Goal: Task Accomplishment & Management: Use online tool/utility

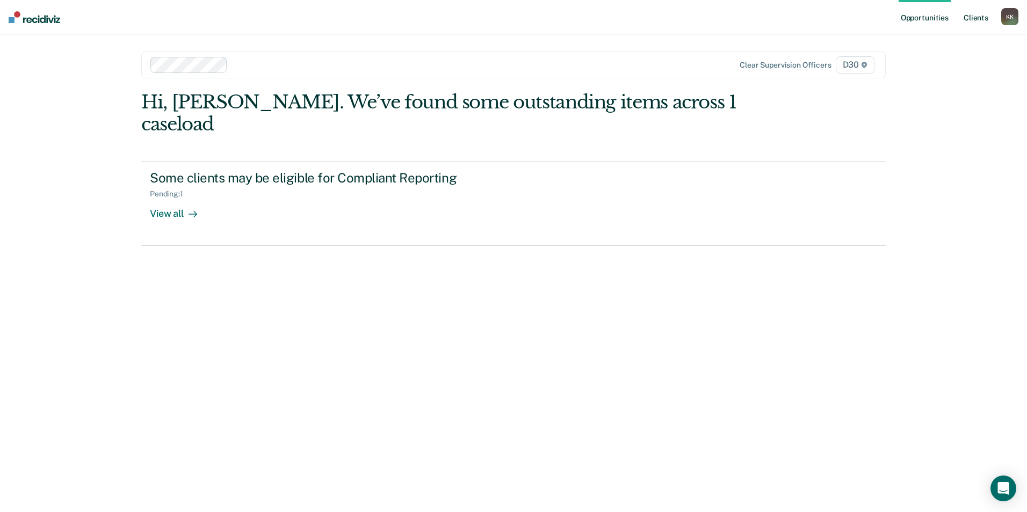
click at [979, 19] on link "Client s" at bounding box center [975, 17] width 29 height 34
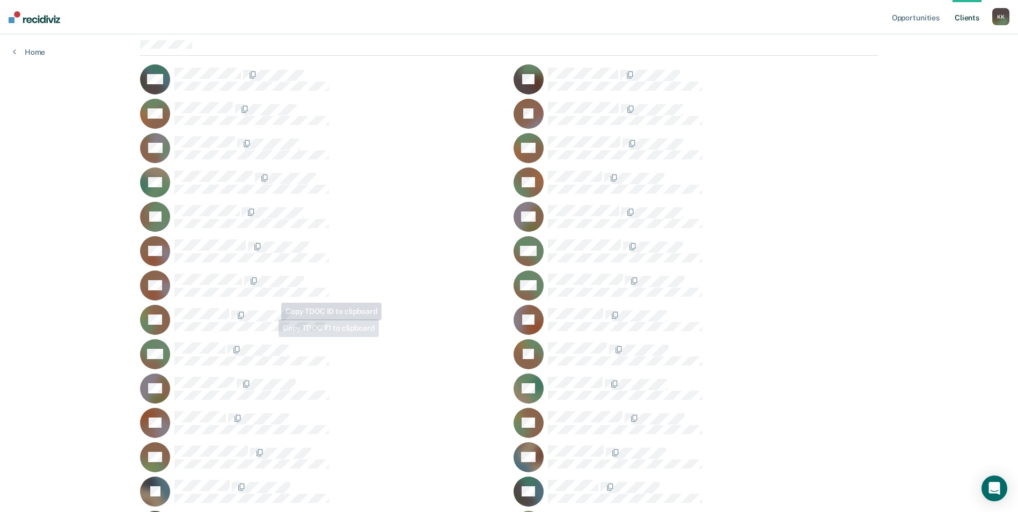
scroll to position [107, 0]
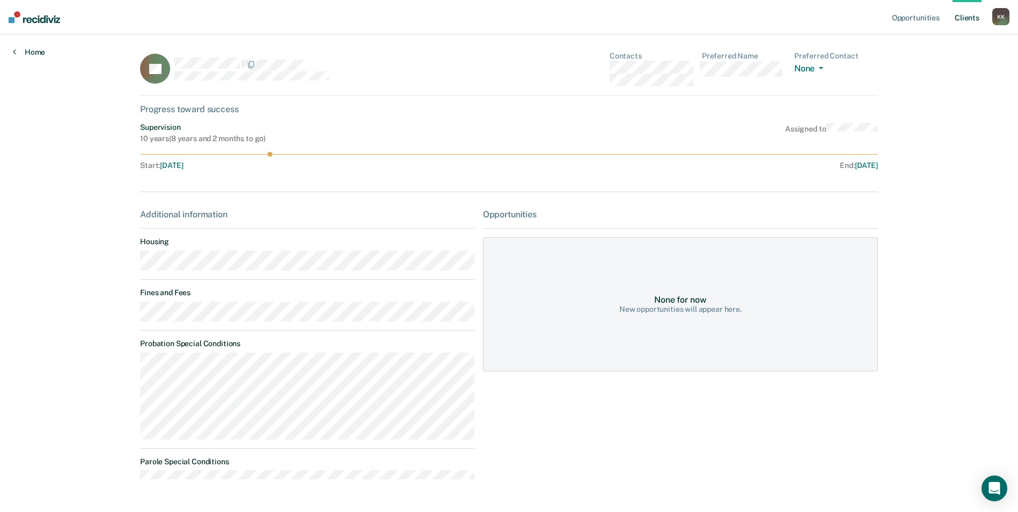
click at [33, 51] on link "Home" at bounding box center [29, 52] width 32 height 10
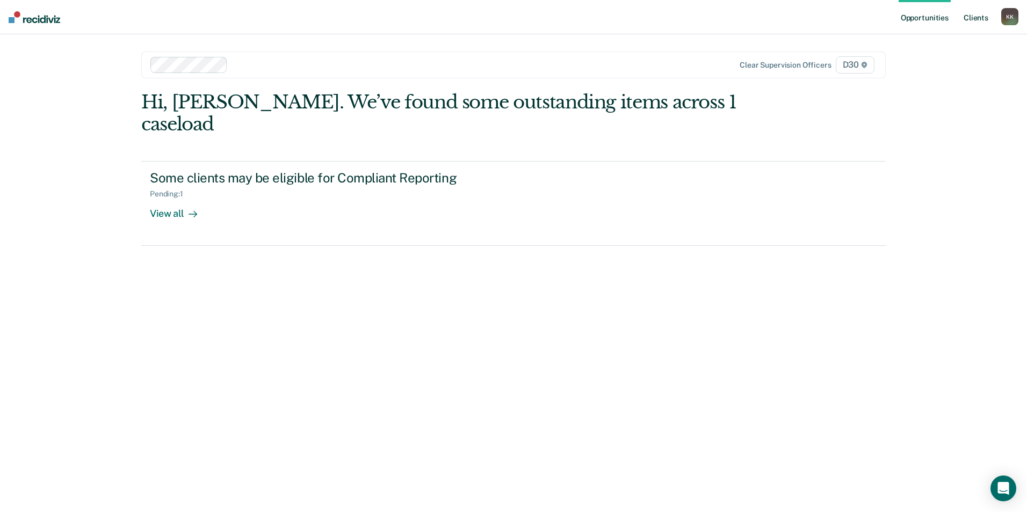
click at [970, 19] on link "Client s" at bounding box center [975, 17] width 29 height 34
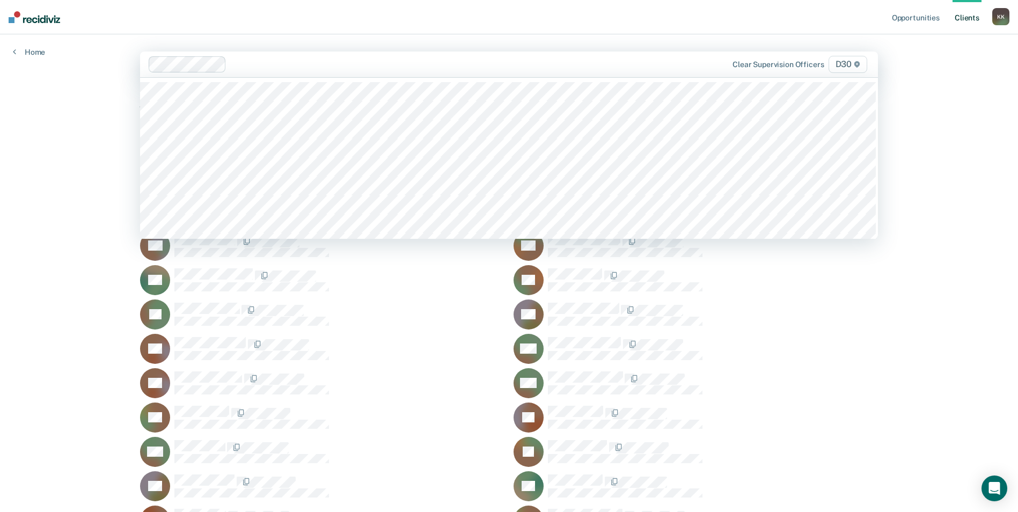
click at [652, 67] on div at bounding box center [442, 64] width 422 height 12
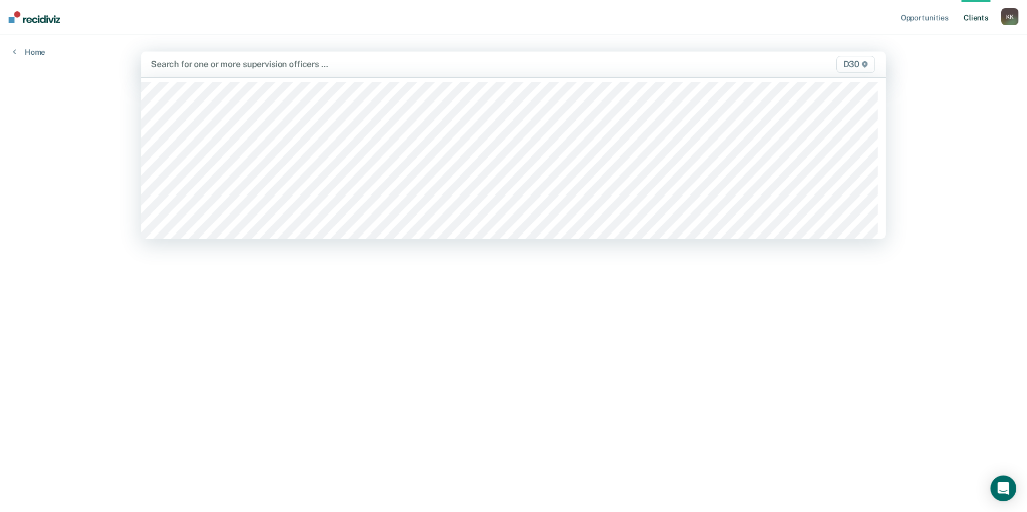
click at [249, 62] on div at bounding box center [404, 64] width 507 height 12
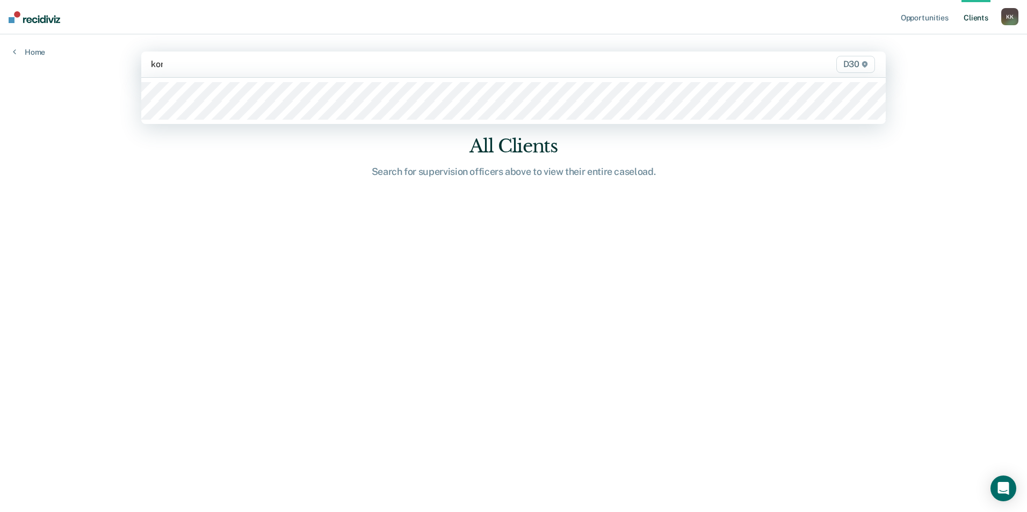
type input "kore"
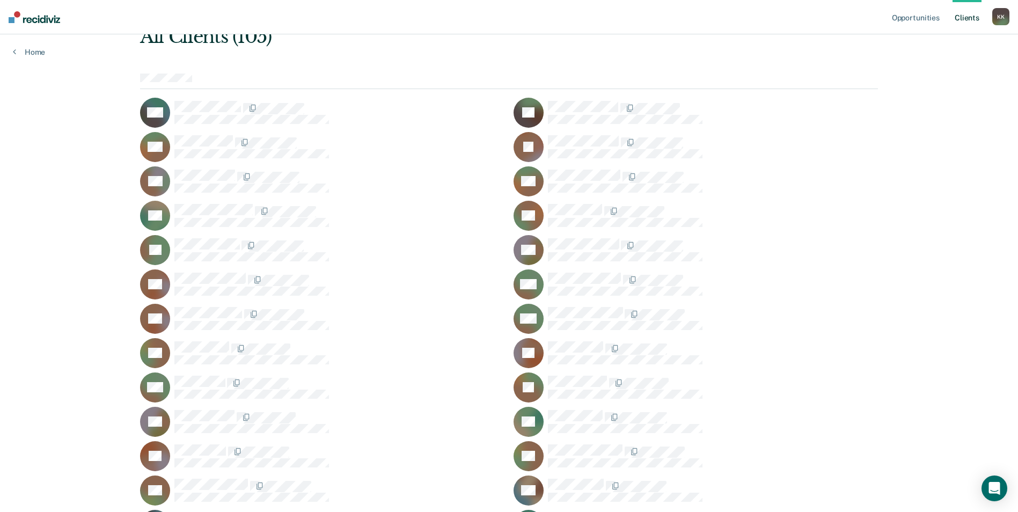
scroll to position [54, 0]
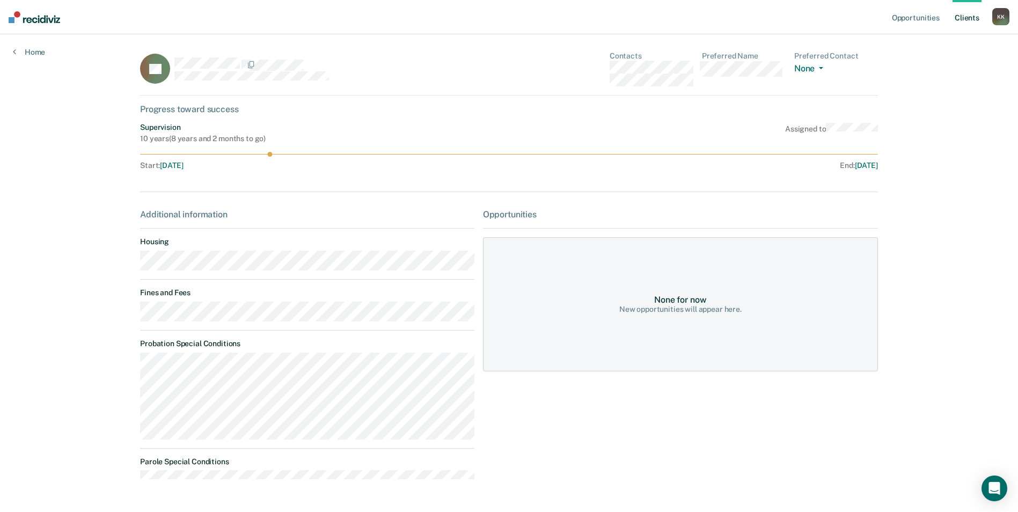
click at [974, 18] on link "Client s" at bounding box center [967, 17] width 29 height 34
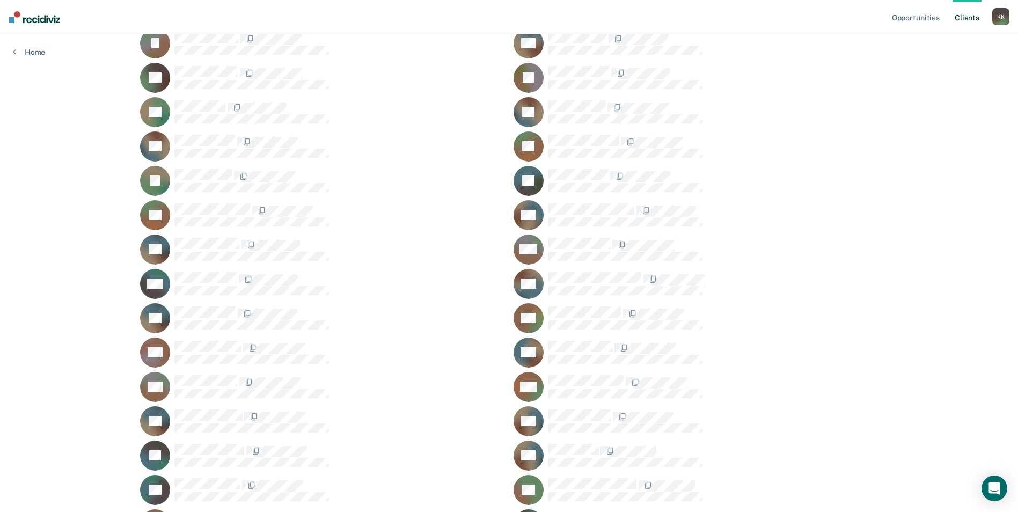
scroll to position [1020, 0]
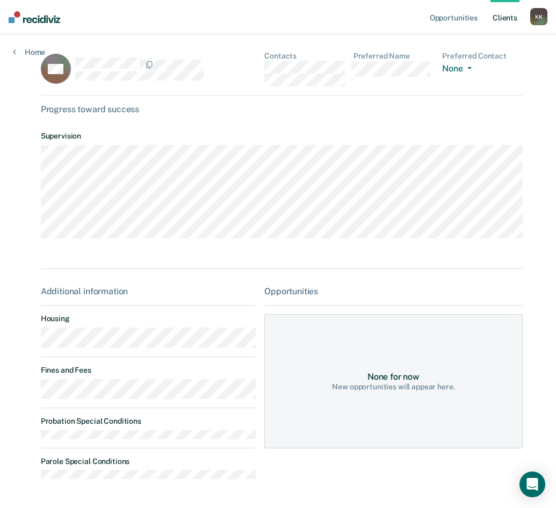
click at [508, 21] on link "Client s" at bounding box center [504, 17] width 29 height 34
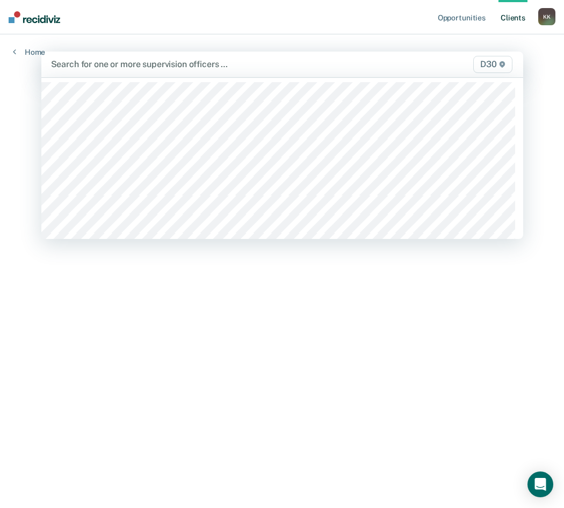
click at [115, 65] on div at bounding box center [212, 64] width 323 height 12
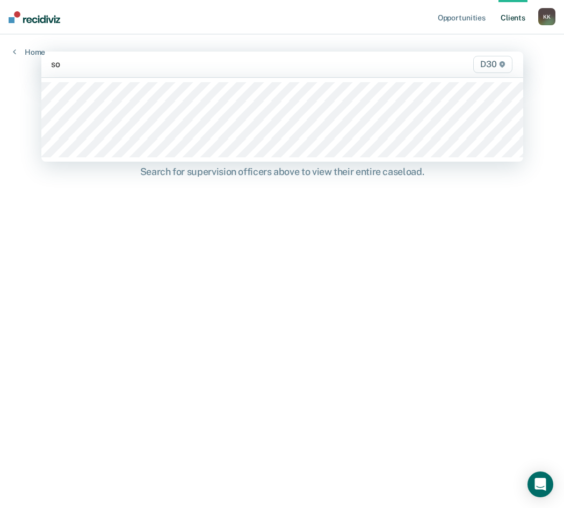
type input "sol"
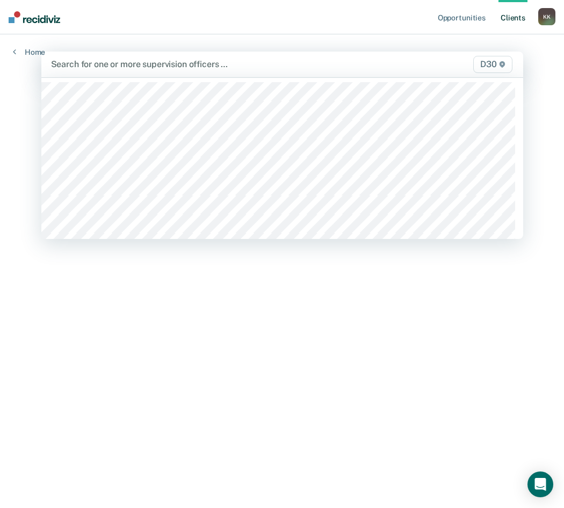
click at [117, 67] on div at bounding box center [212, 64] width 323 height 12
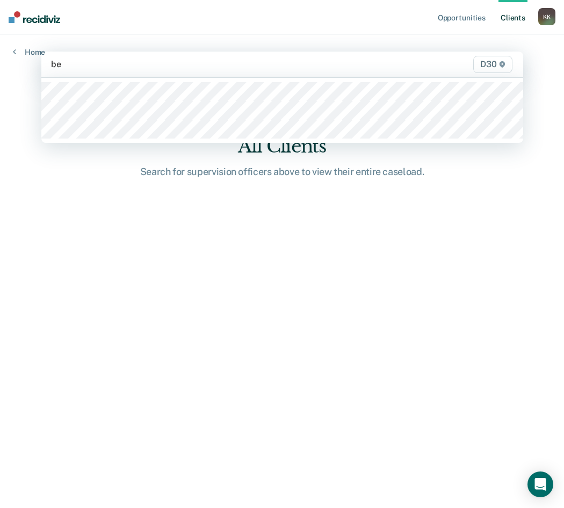
type input "ben"
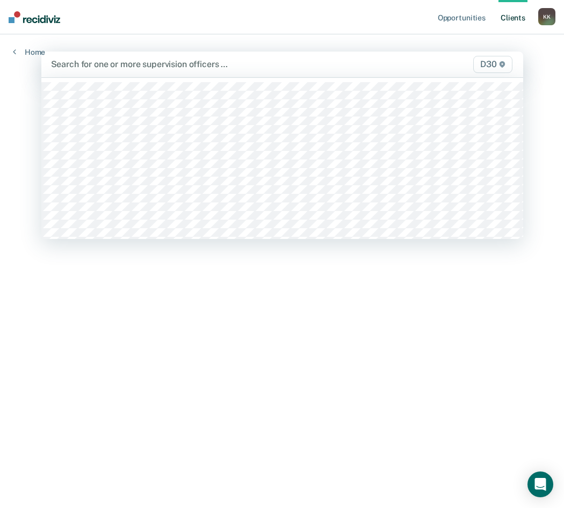
click at [93, 70] on div at bounding box center [212, 64] width 323 height 12
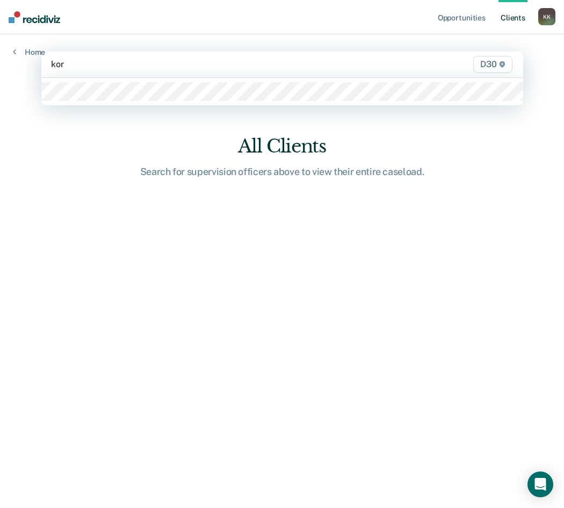
type input "kore"
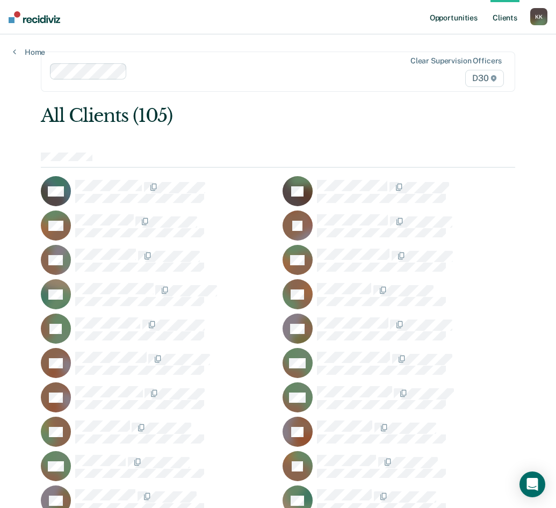
click at [463, 18] on link "Opportunities" at bounding box center [453, 17] width 52 height 34
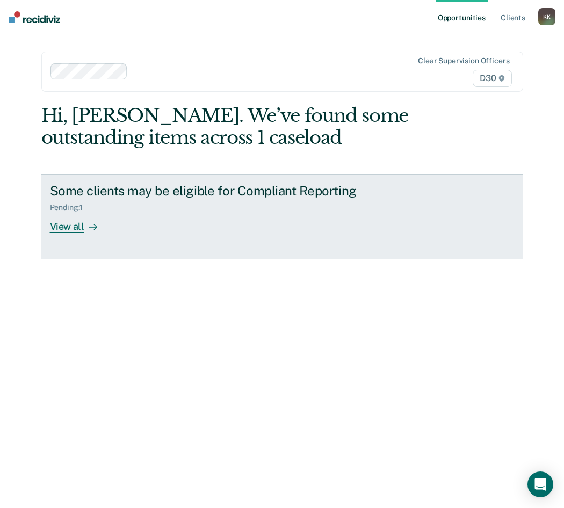
click at [60, 230] on div "View all" at bounding box center [80, 222] width 60 height 21
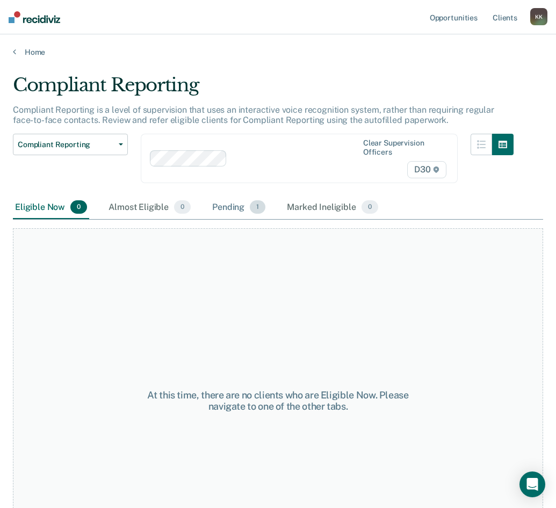
click at [234, 209] on div "Pending 1" at bounding box center [238, 208] width 57 height 24
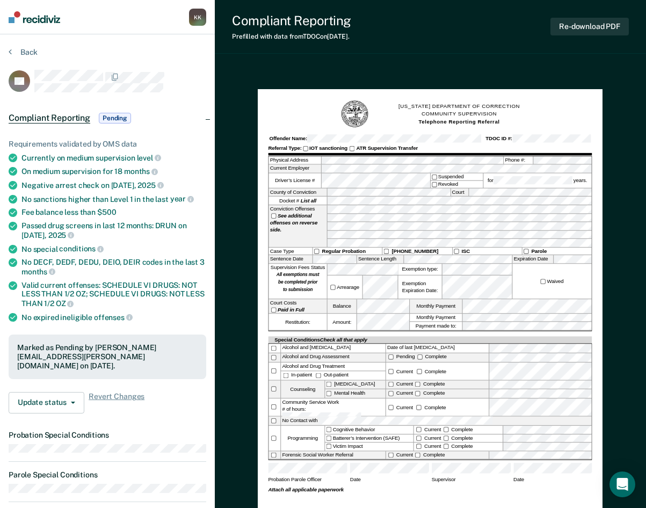
drag, startPoint x: 428, startPoint y: 54, endPoint x: 350, endPoint y: 70, distance: 79.9
click at [350, 70] on div "[US_STATE] DEPARTMENT OF CORRECTION COMMUNITY SUPERVISION Telephone Reporting R…" at bounding box center [430, 453] width 431 height 773
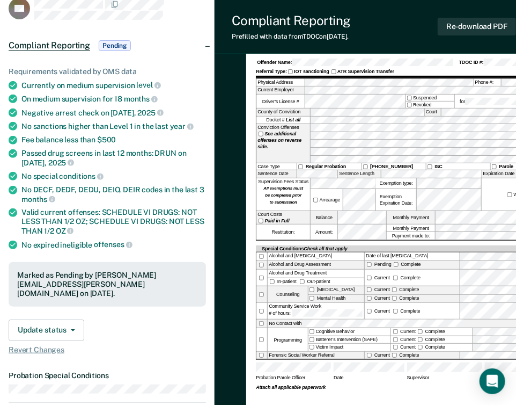
scroll to position [77, 0]
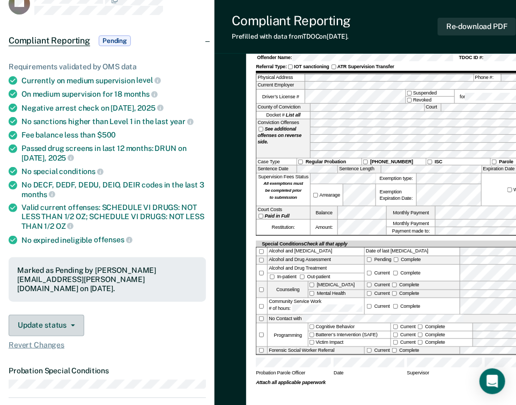
click at [52, 315] on button "Update status" at bounding box center [47, 325] width 76 height 21
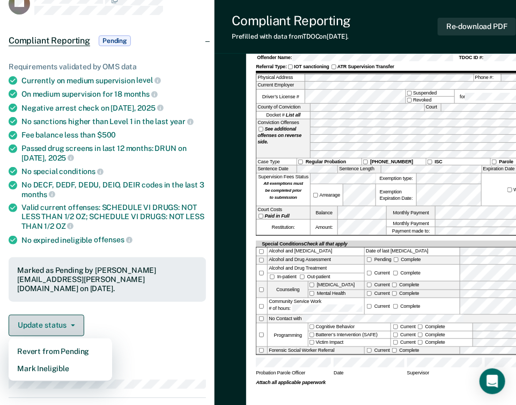
click at [53, 315] on button "Update status" at bounding box center [47, 325] width 76 height 21
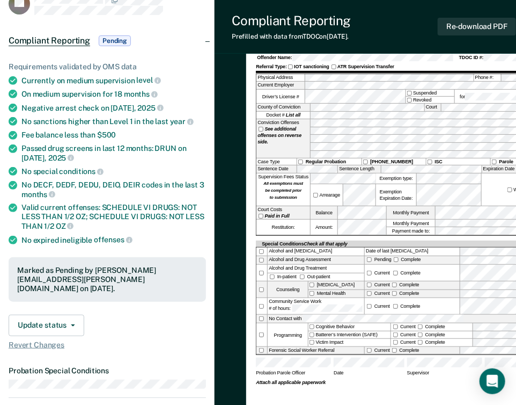
click at [145, 315] on div "Update status Revert from Pending Mark Ineligible" at bounding box center [108, 325] width 198 height 21
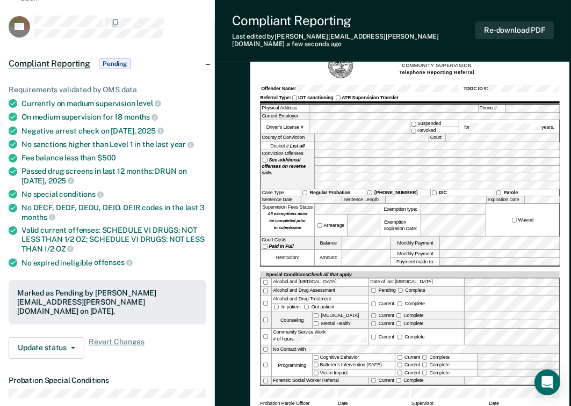
scroll to position [0, 0]
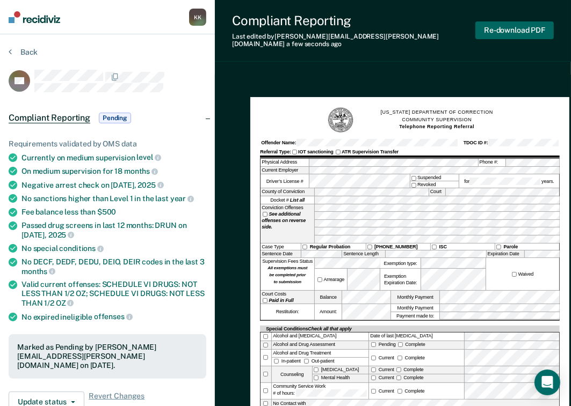
click at [510, 24] on button "Re-download PDF" at bounding box center [514, 30] width 78 height 18
